Goal: Transaction & Acquisition: Purchase product/service

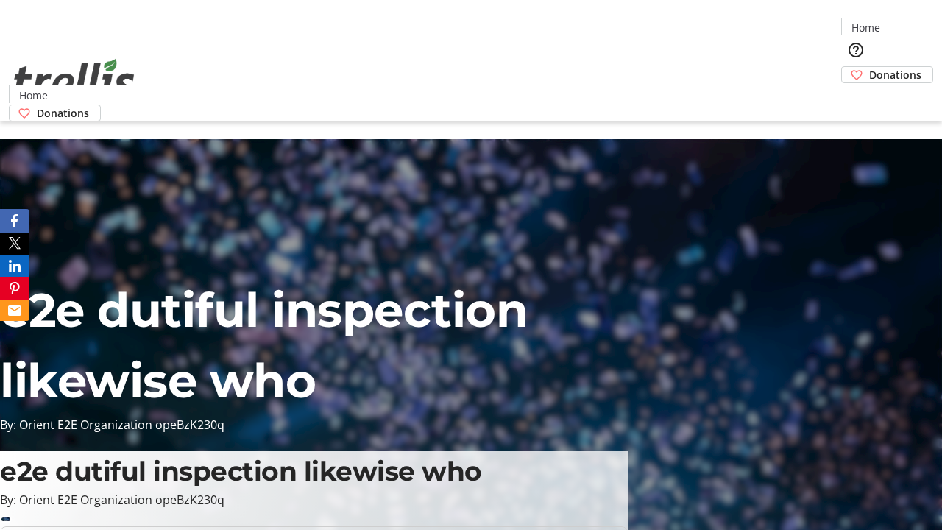
click at [870, 67] on span "Donations" at bounding box center [896, 74] width 52 height 15
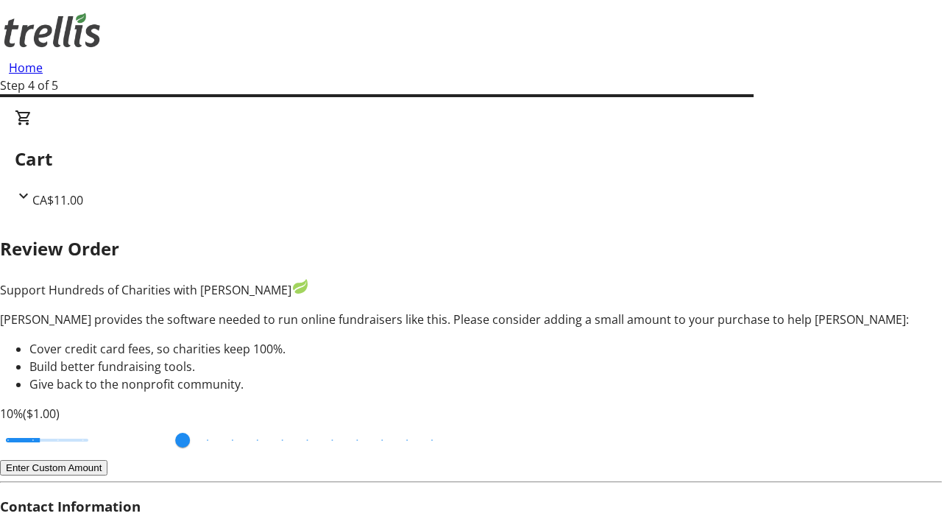
type input "20"
click at [104, 424] on input "Cover fees percentage" at bounding box center [46, 440] width 113 height 32
